Goal: Navigation & Orientation: Find specific page/section

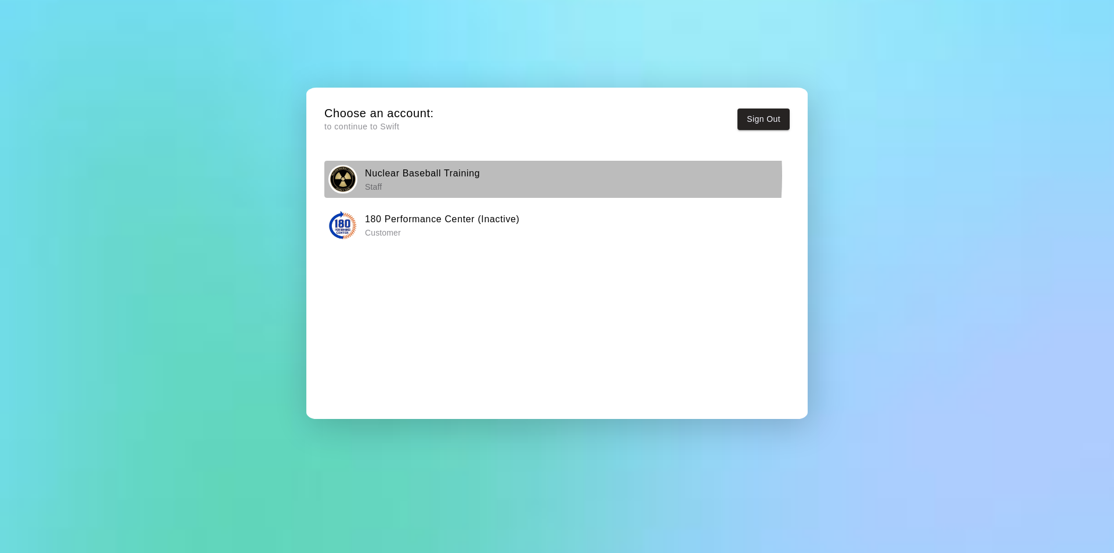
click at [446, 175] on h6 "Nuclear Baseball Training" at bounding box center [422, 173] width 115 height 15
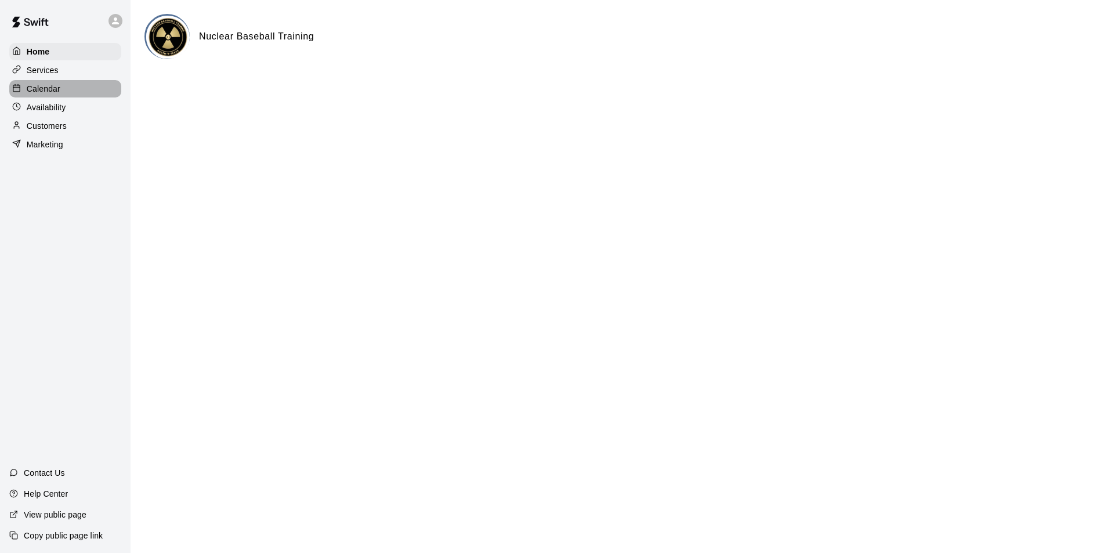
click at [33, 88] on p "Calendar" at bounding box center [44, 89] width 34 height 12
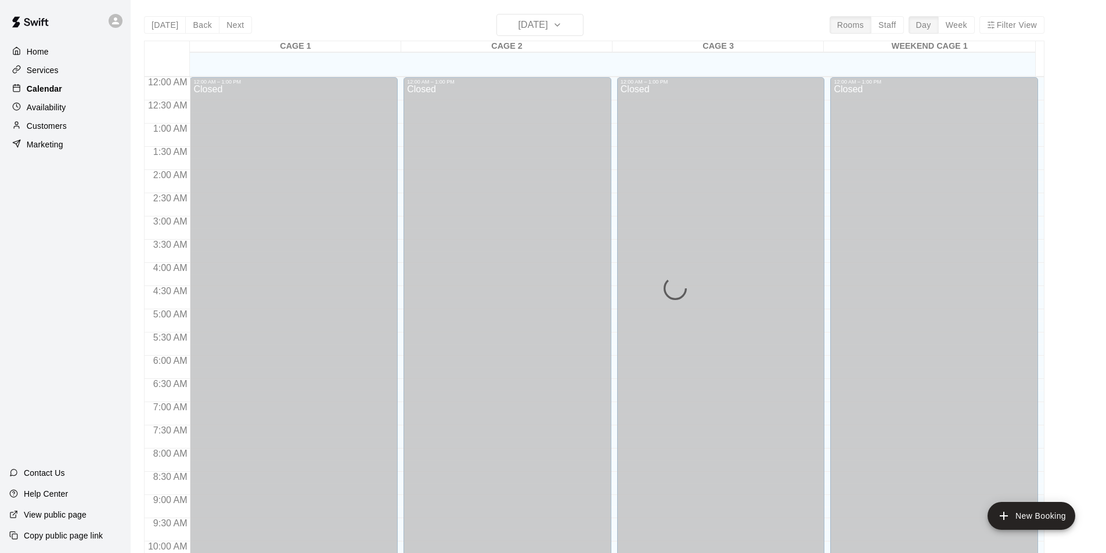
scroll to position [590, 0]
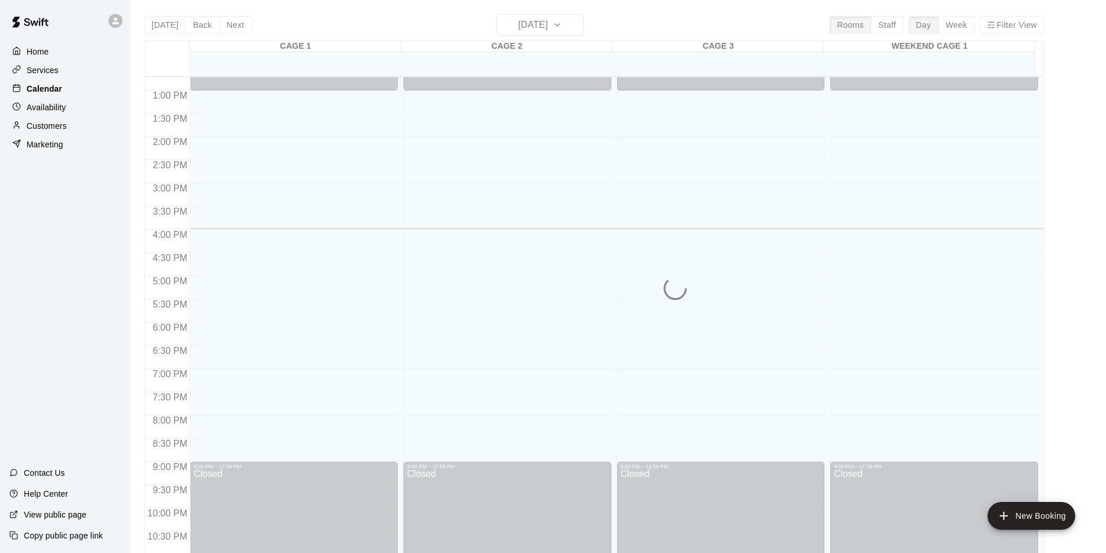
click at [33, 88] on p "Calendar" at bounding box center [44, 89] width 35 height 12
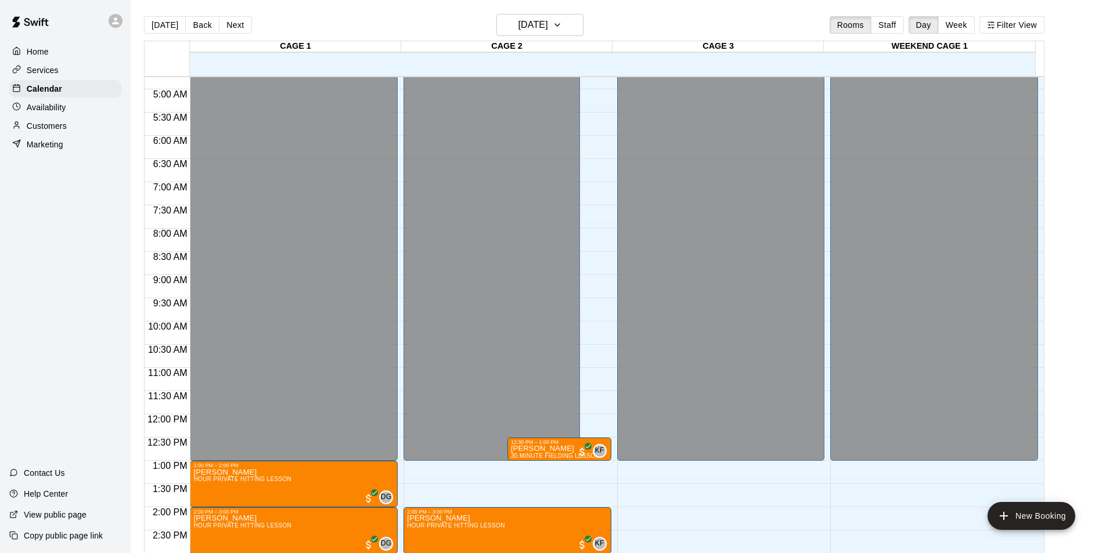
scroll to position [278, 0]
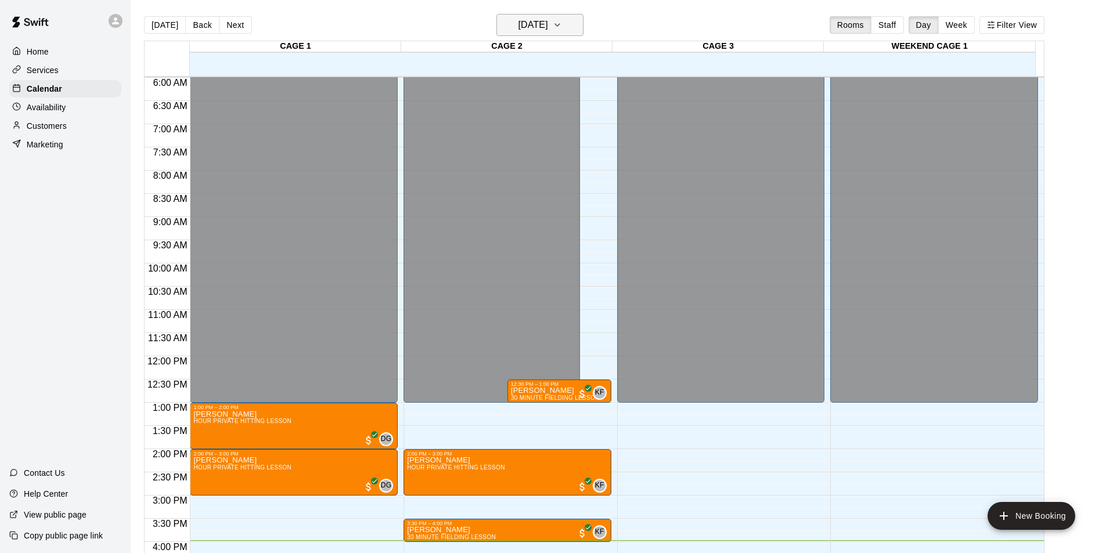
click at [562, 23] on icon "button" at bounding box center [557, 25] width 9 height 14
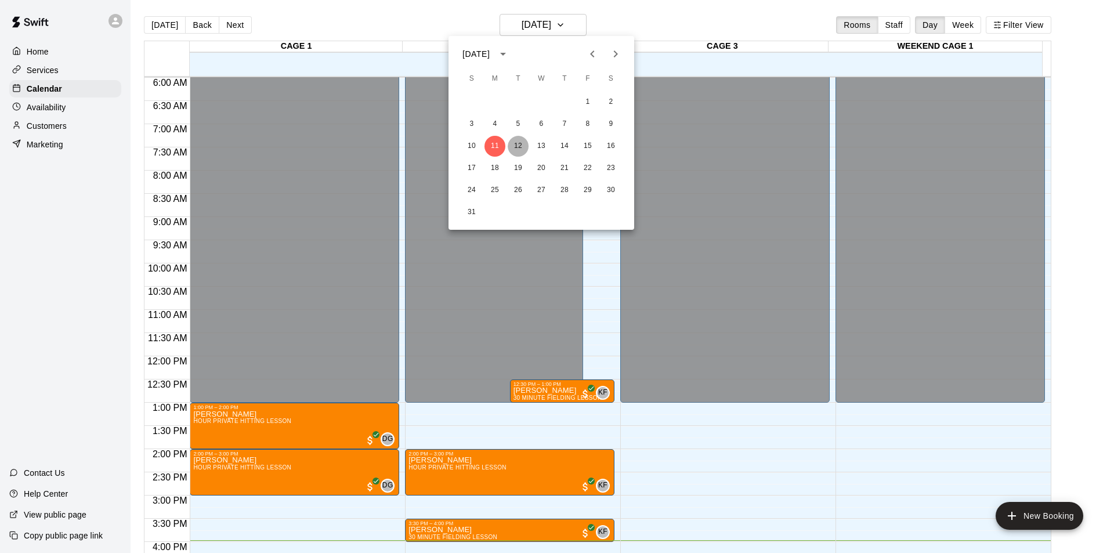
click at [520, 143] on button "12" at bounding box center [518, 146] width 21 height 21
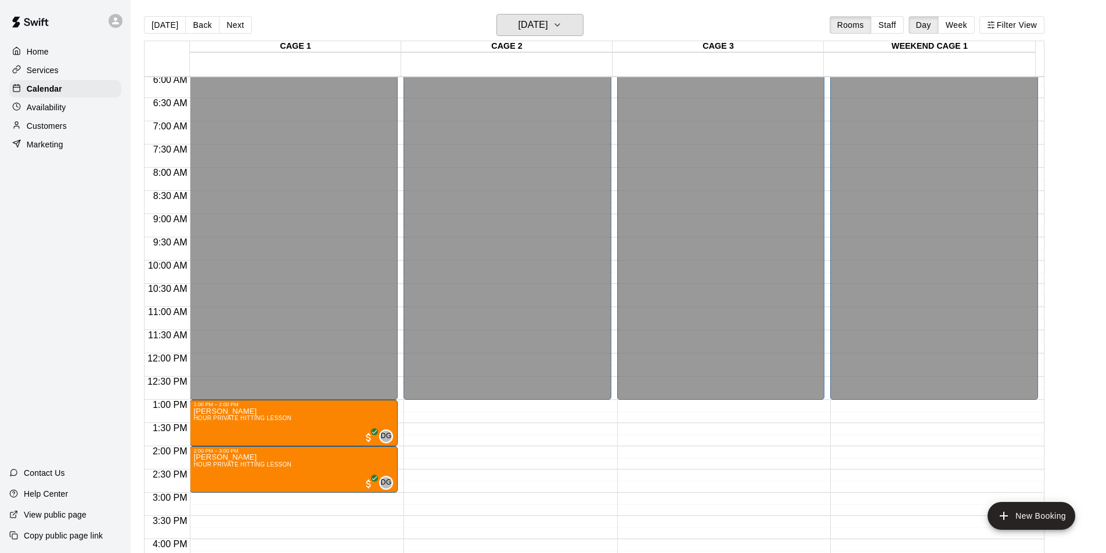
scroll to position [162, 0]
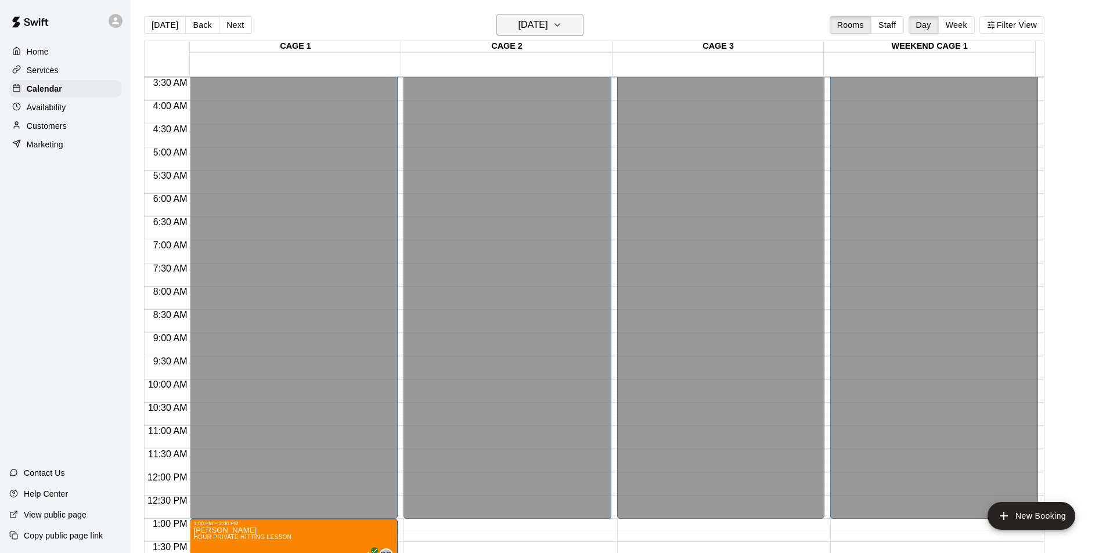
click at [559, 25] on icon "button" at bounding box center [557, 25] width 5 height 2
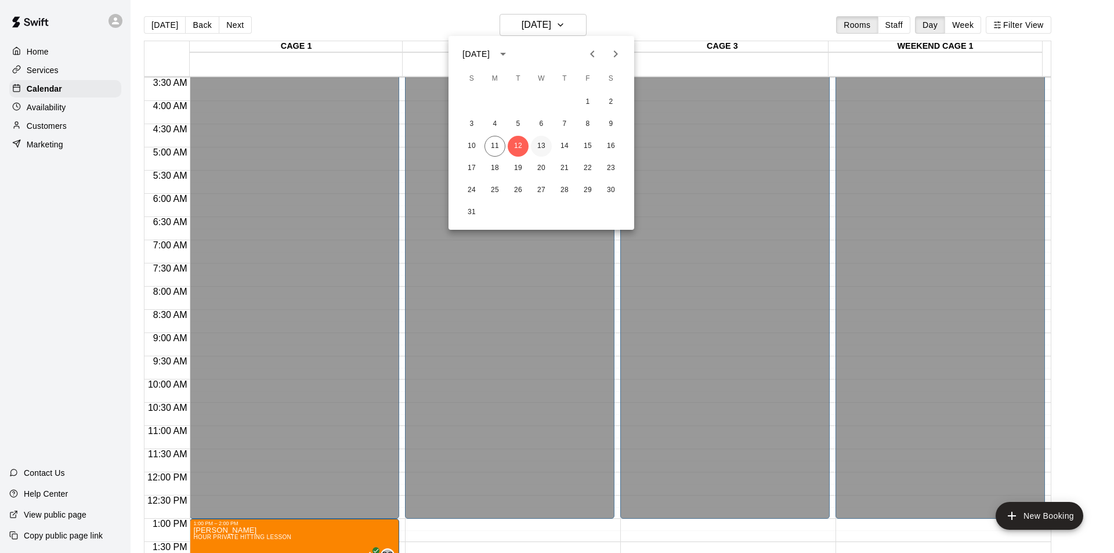
click at [541, 145] on button "13" at bounding box center [541, 146] width 21 height 21
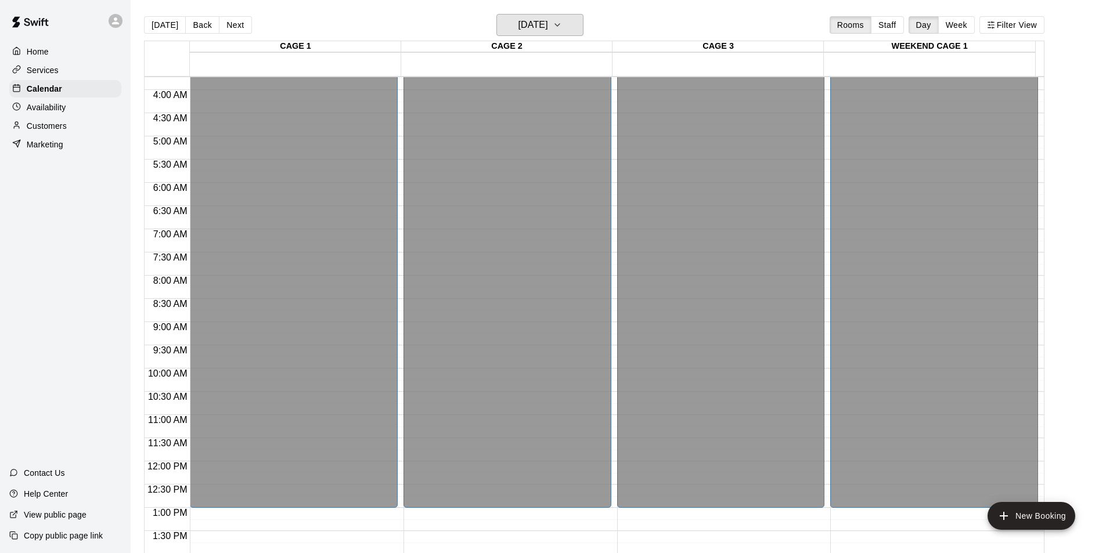
scroll to position [104, 0]
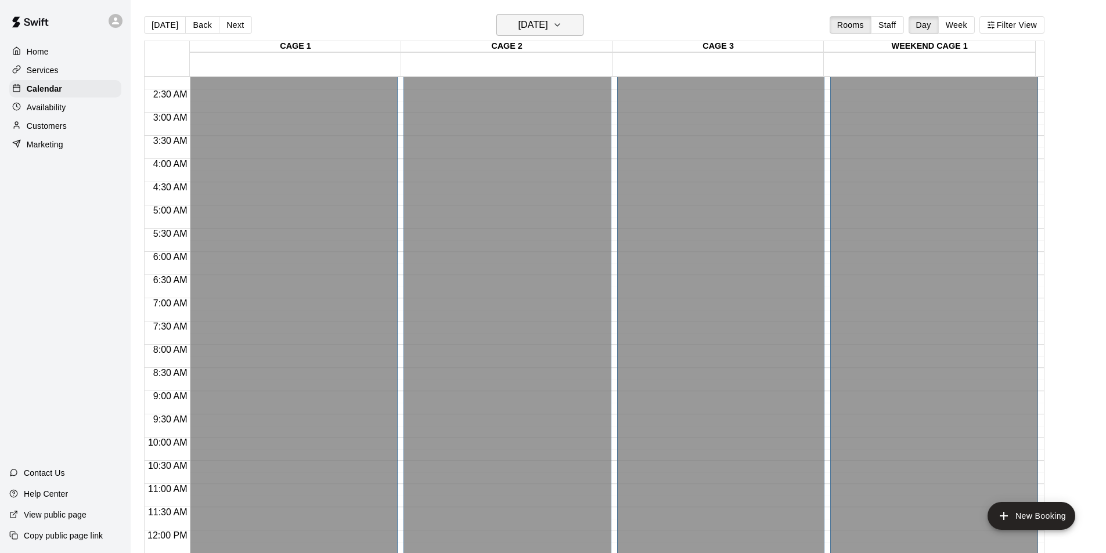
click at [562, 18] on icon "button" at bounding box center [557, 25] width 9 height 14
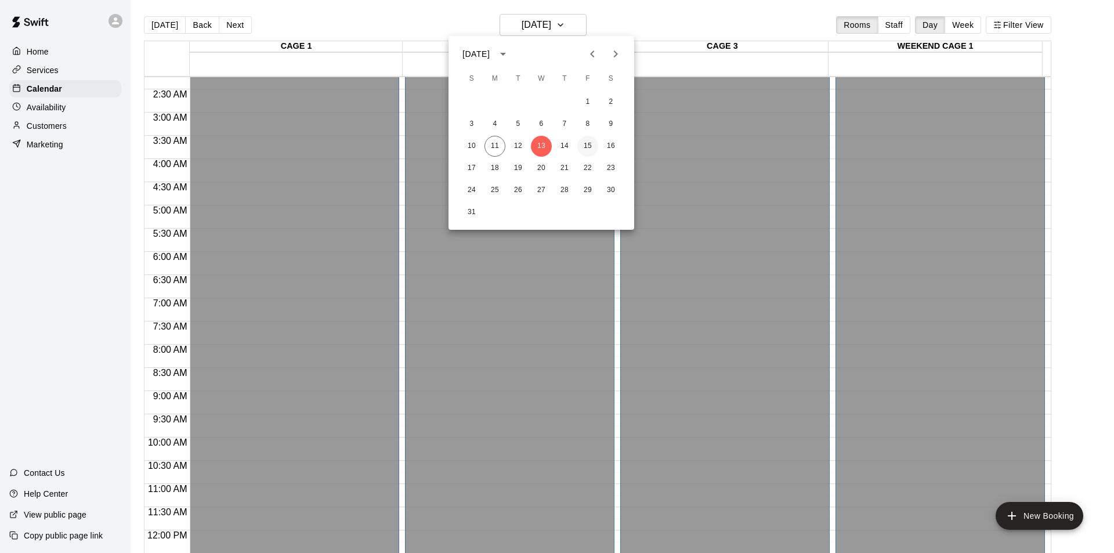
click at [590, 144] on button "15" at bounding box center [587, 146] width 21 height 21
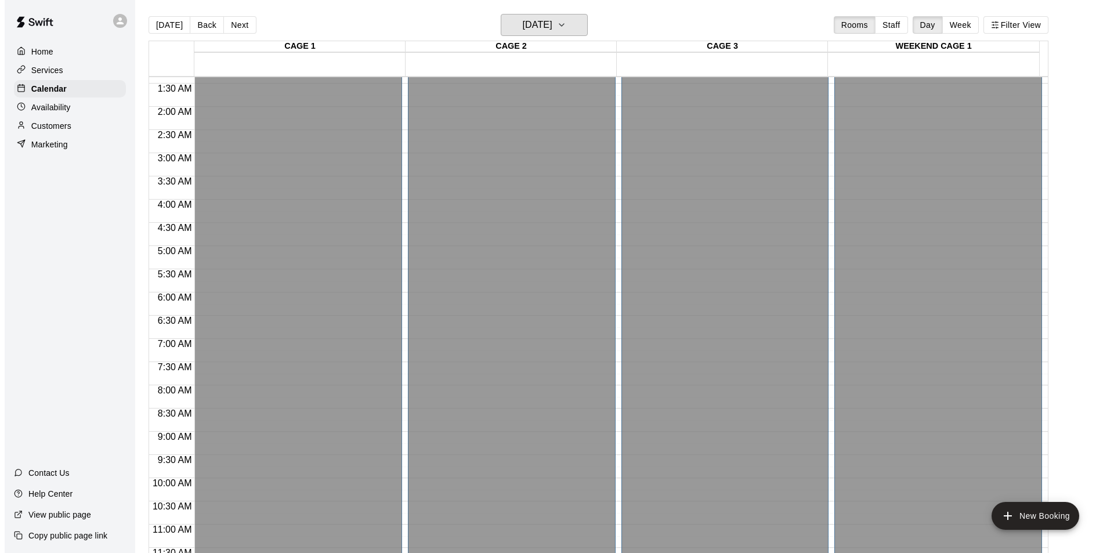
scroll to position [0, 0]
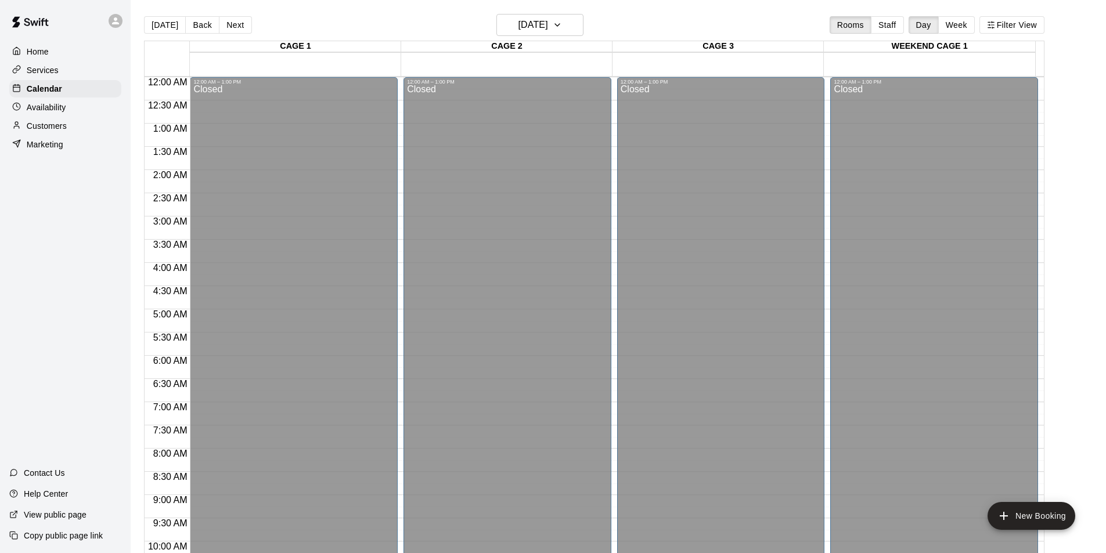
click at [41, 46] on p "Home" at bounding box center [38, 52] width 22 height 12
